Goal: Information Seeking & Learning: Learn about a topic

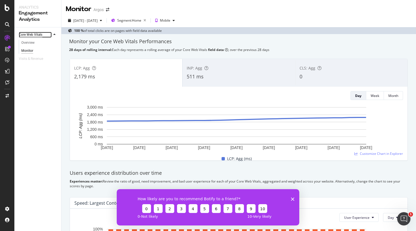
click at [33, 35] on div "Core Web Vitals" at bounding box center [31, 35] width 24 height 6
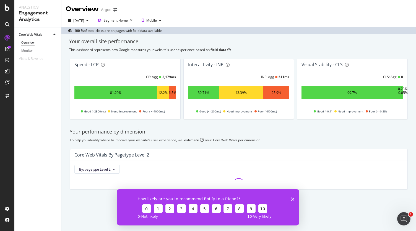
click at [86, 12] on div "Overview" at bounding box center [82, 8] width 33 height 9
click at [6, 16] on div at bounding box center [7, 115] width 14 height 231
click at [6, 15] on div at bounding box center [7, 115] width 14 height 231
click at [5, 9] on icon at bounding box center [7, 7] width 5 height 7
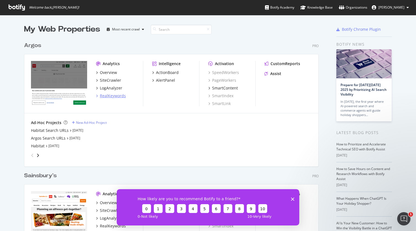
click at [117, 95] on div "RealKeywords" at bounding box center [113, 96] width 26 height 6
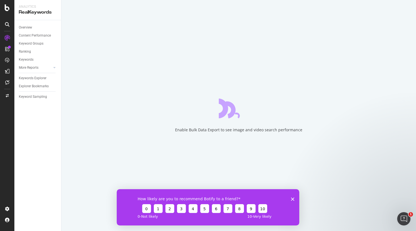
click at [117, 95] on div "Enable Bulk Data Export to see image and video search performance" at bounding box center [238, 115] width 355 height 231
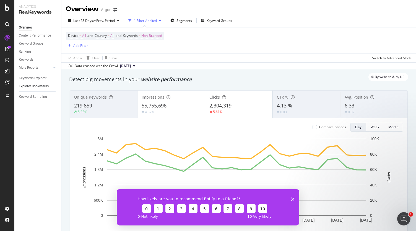
click at [39, 86] on div "Explorer Bookmarks" at bounding box center [34, 86] width 30 height 6
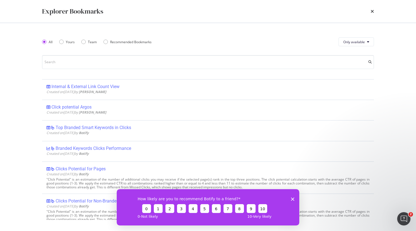
scroll to position [265, 0]
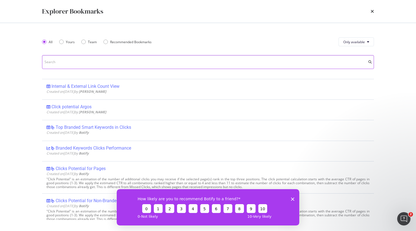
click at [292, 200] on div "How likely are you to recommend Botify to a friend? 0 1 2 3 4 5 6 7 8 9 10 0 - …" at bounding box center [208, 207] width 183 height 36
click at [293, 200] on icon "Close survey" at bounding box center [292, 198] width 3 height 3
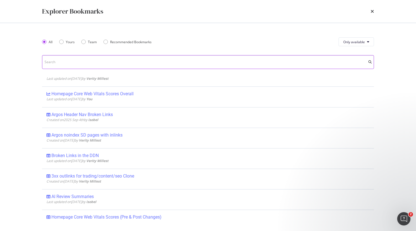
scroll to position [1, 0]
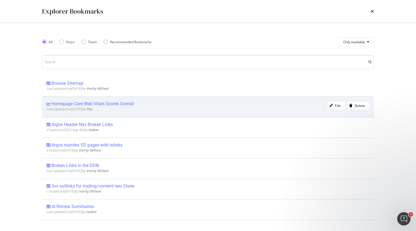
click at [121, 105] on div "Homepage Core Web Vitals Scores Overall" at bounding box center [92, 104] width 82 height 6
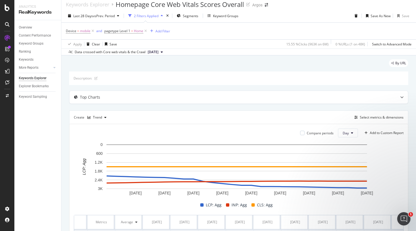
scroll to position [4, 0]
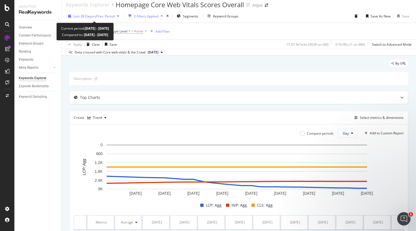
click at [115, 15] on span "vs Prev. Period" at bounding box center [104, 16] width 22 height 5
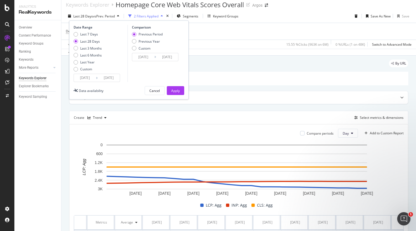
click at [98, 77] on input "[DATE]" at bounding box center [109, 78] width 22 height 8
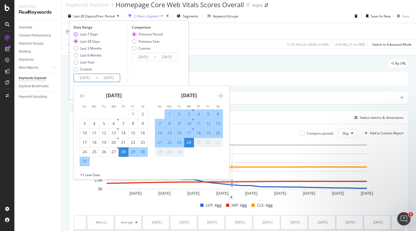
click at [95, 35] on div "Last 7 Days" at bounding box center [89, 34] width 18 height 5
type input "[DATE]"
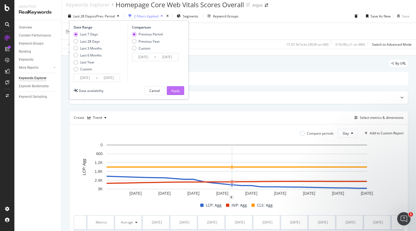
click at [177, 90] on div "Apply" at bounding box center [175, 90] width 9 height 5
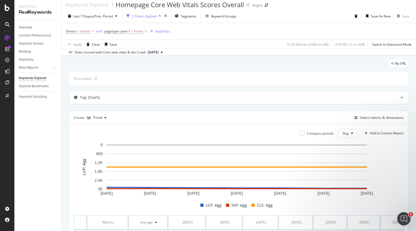
click at [229, 121] on div "Create Trend Select metrics & dimensions" at bounding box center [238, 117] width 339 height 13
